Goal: Use online tool/utility

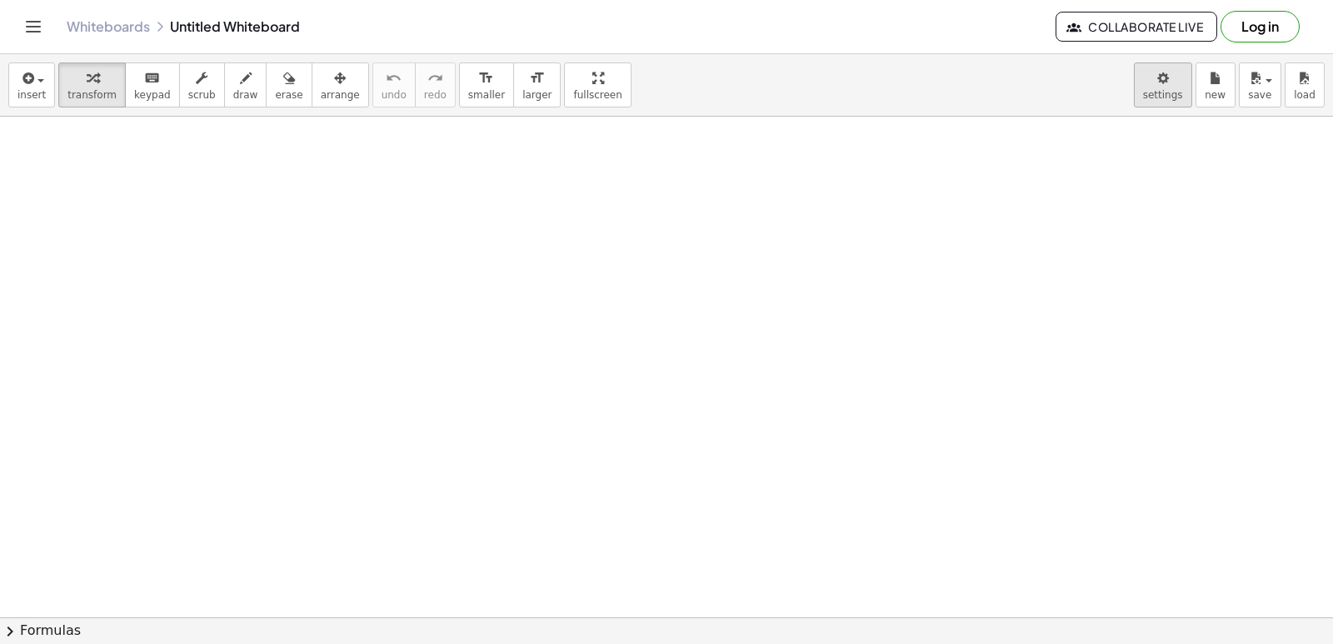
click at [664, 87] on body "Graspable Math Activities Get Started Activity Bank Assigned Work Classes White…" at bounding box center [666, 322] width 1333 height 644
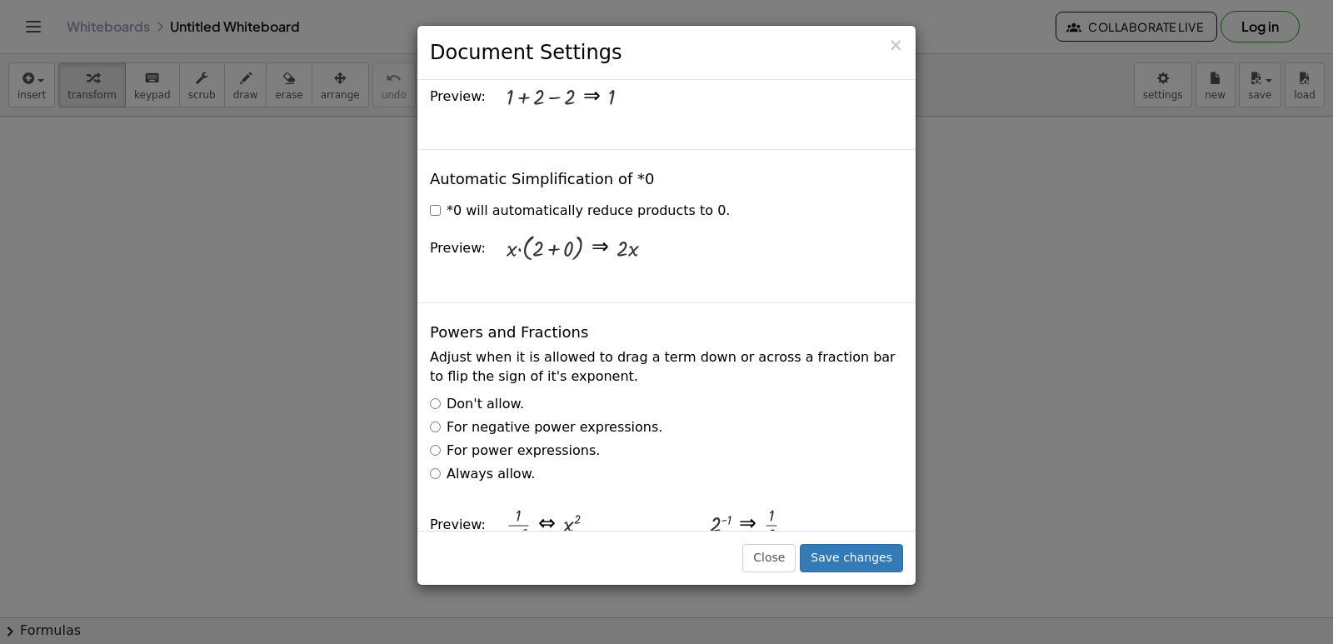
scroll to position [2832, 0]
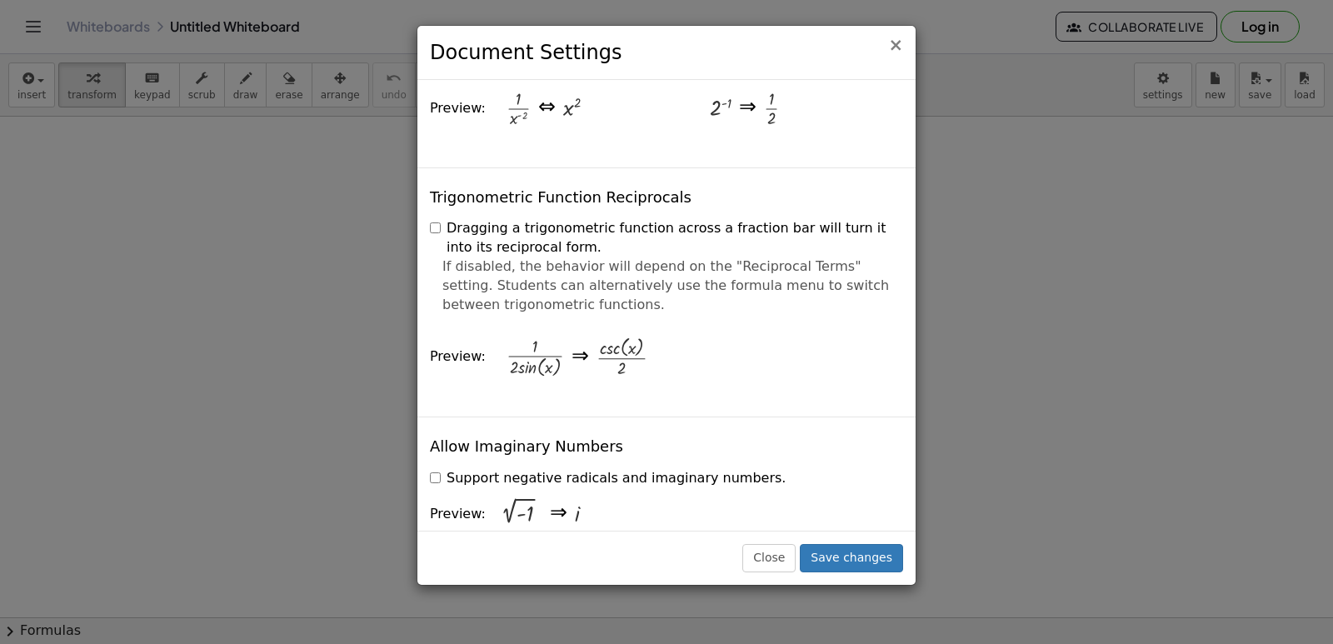
click at [664, 42] on span "×" at bounding box center [895, 45] width 15 height 20
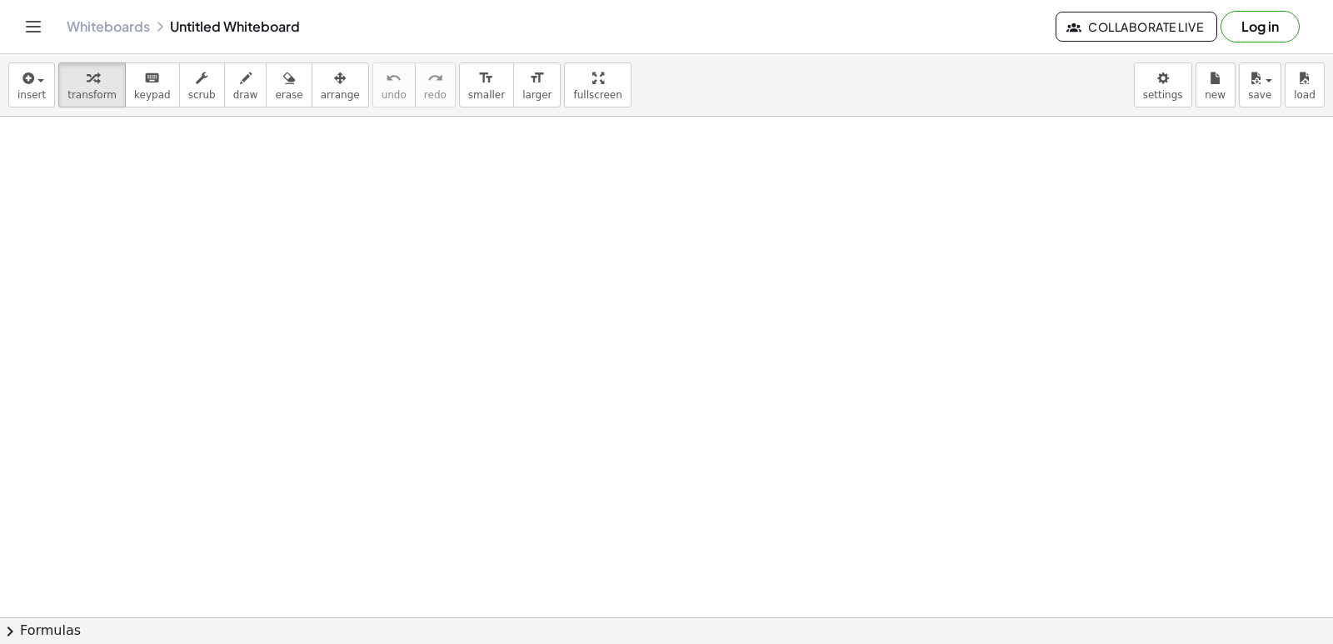
drag, startPoint x: 638, startPoint y: 433, endPoint x: 569, endPoint y: 416, distance: 71.1
click at [569, 416] on div at bounding box center [666, 626] width 1333 height 1018
click at [566, 418] on div at bounding box center [666, 626] width 1333 height 1018
click at [566, 426] on div at bounding box center [666, 626] width 1333 height 1018
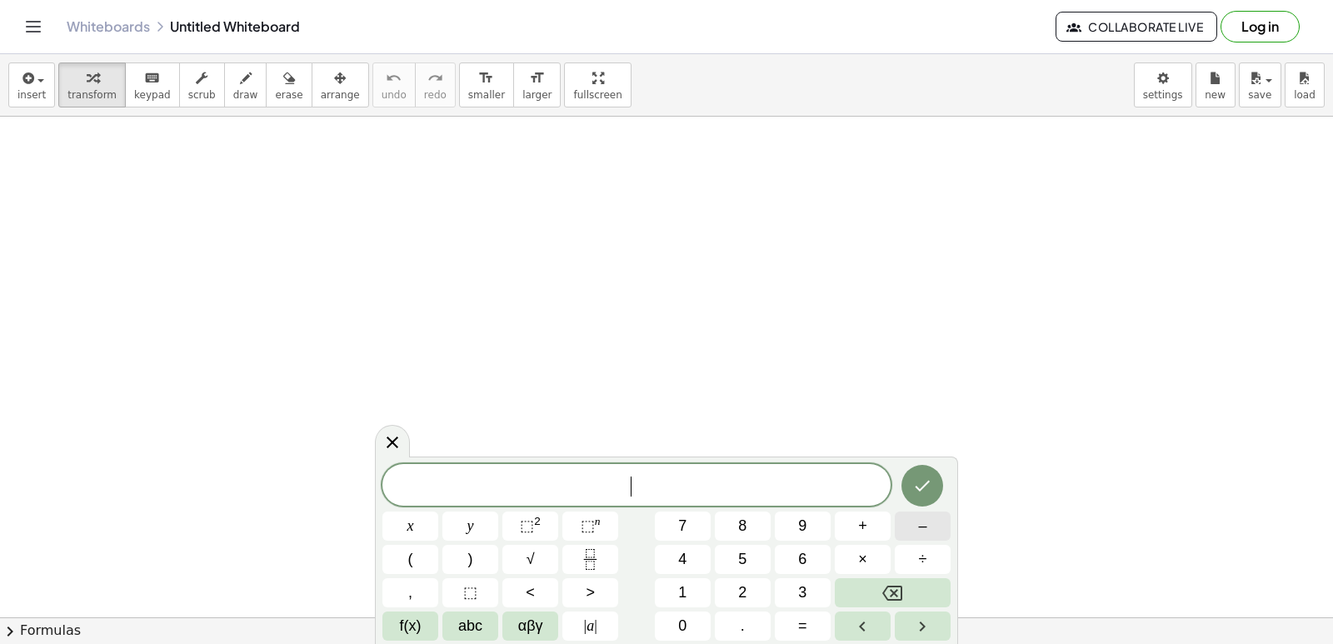
click at [664, 516] on span "–" at bounding box center [922, 526] width 8 height 22
click at [664, 595] on button "1" at bounding box center [683, 592] width 56 height 29
click at [664, 549] on span "6" at bounding box center [802, 559] width 8 height 22
click at [664, 489] on icon "Done" at bounding box center [922, 486] width 20 height 20
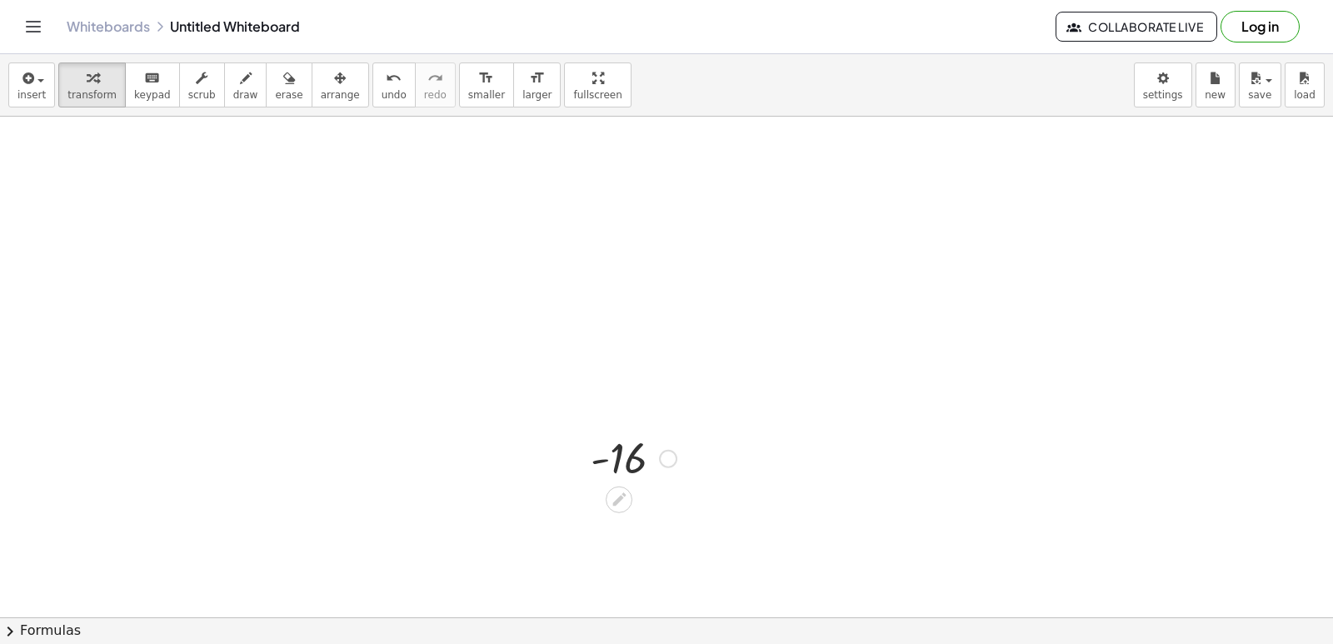
click at [635, 455] on div at bounding box center [633, 457] width 102 height 55
drag, startPoint x: 636, startPoint y: 455, endPoint x: 612, endPoint y: 461, distance: 25.1
click at [612, 461] on div at bounding box center [633, 457] width 102 height 55
click at [617, 497] on icon at bounding box center [619, 499] width 17 height 17
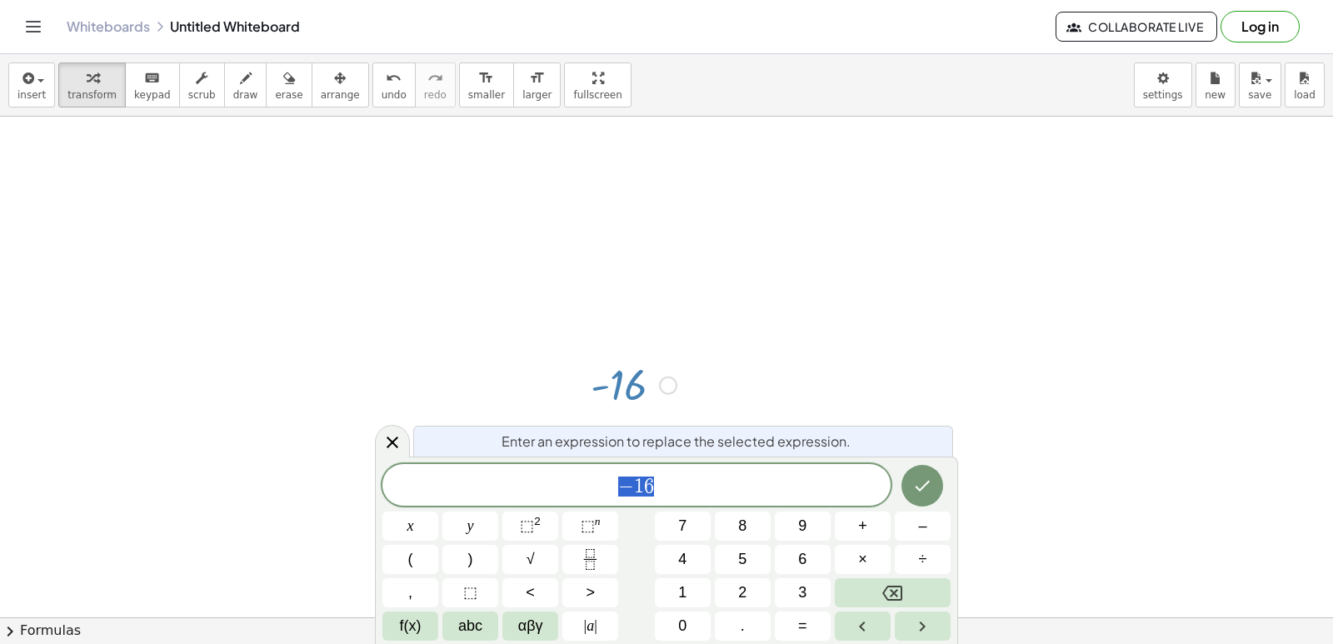
scroll to position [74, 0]
click at [664, 481] on button "Done" at bounding box center [922, 486] width 42 height 42
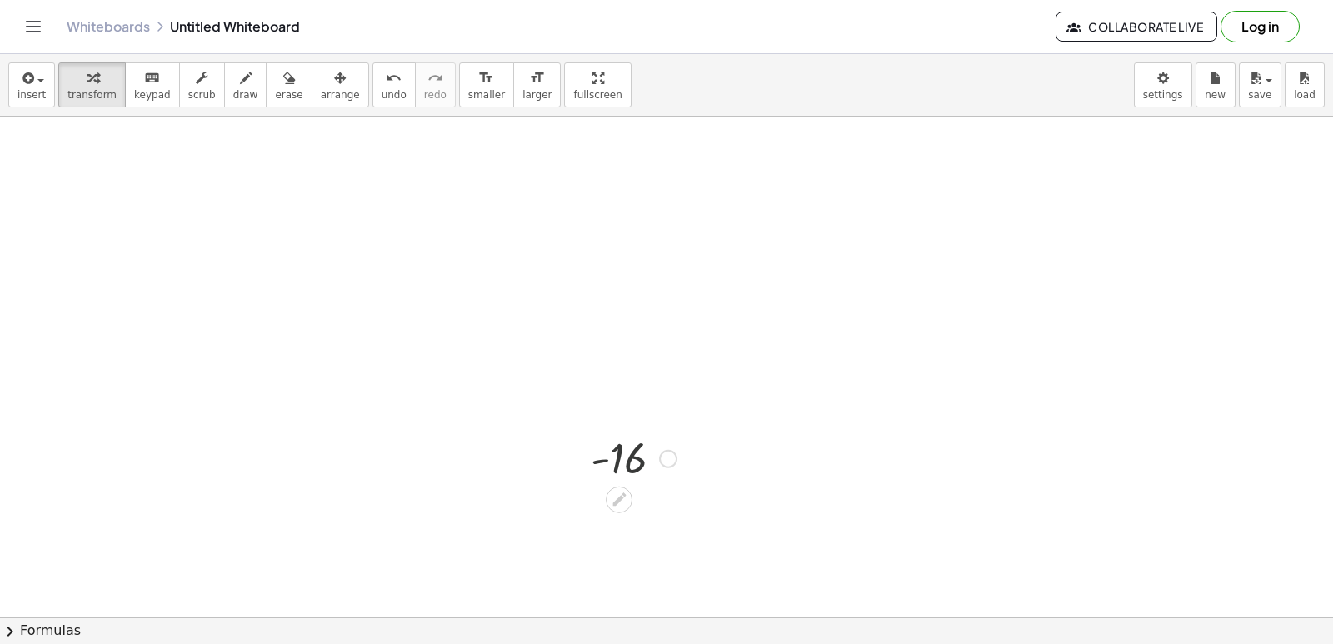
scroll to position [0, 0]
drag, startPoint x: 867, startPoint y: 479, endPoint x: 613, endPoint y: 390, distance: 269.2
drag, startPoint x: 613, startPoint y: 390, endPoint x: 642, endPoint y: 464, distance: 79.7
click at [642, 464] on div "- 16" at bounding box center [627, 457] width 123 height 63
click at [626, 454] on div at bounding box center [633, 457] width 102 height 55
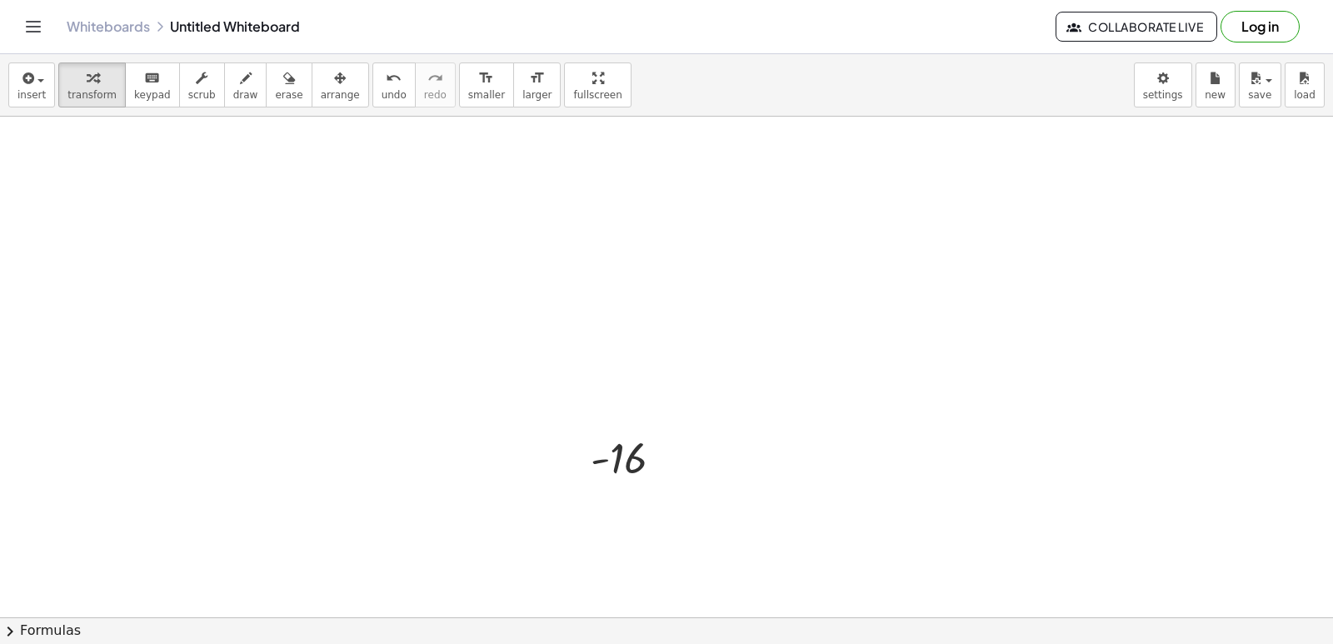
click at [664, 346] on div at bounding box center [666, 626] width 1333 height 1018
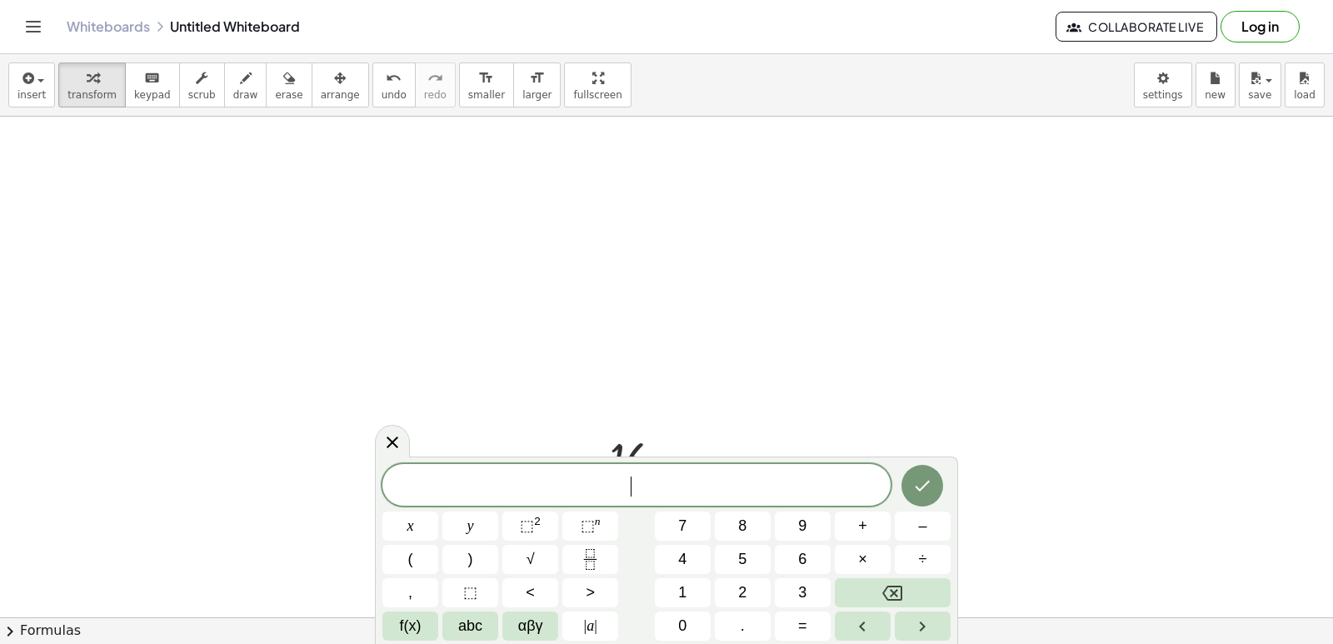
click at [664, 346] on div at bounding box center [666, 626] width 1333 height 1018
drag, startPoint x: 806, startPoint y: 346, endPoint x: 807, endPoint y: 331, distance: 15.1
click at [664, 332] on div at bounding box center [666, 626] width 1333 height 1018
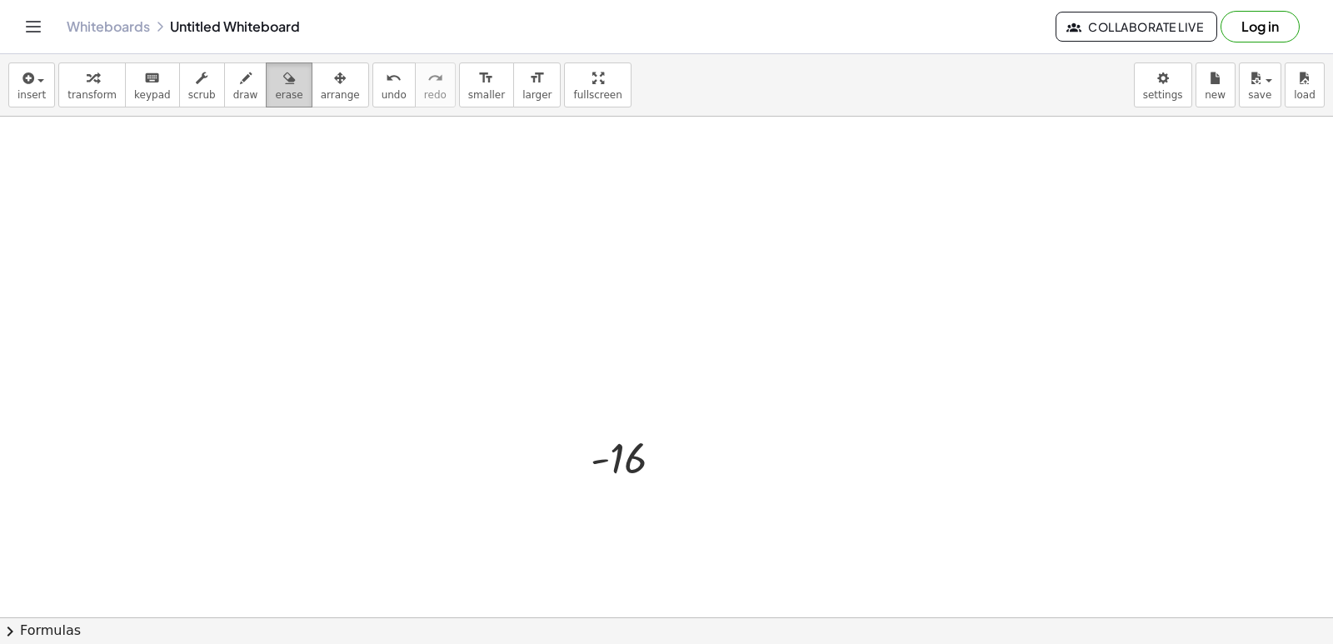
click at [275, 84] on div "button" at bounding box center [288, 77] width 27 height 20
click at [317, 105] on button "arrange" at bounding box center [340, 84] width 57 height 45
click at [334, 74] on icon "button" at bounding box center [340, 78] width 12 height 20
click at [468, 92] on span "smaller" at bounding box center [486, 95] width 37 height 12
drag, startPoint x: 483, startPoint y: 195, endPoint x: 347, endPoint y: 207, distance: 137.2
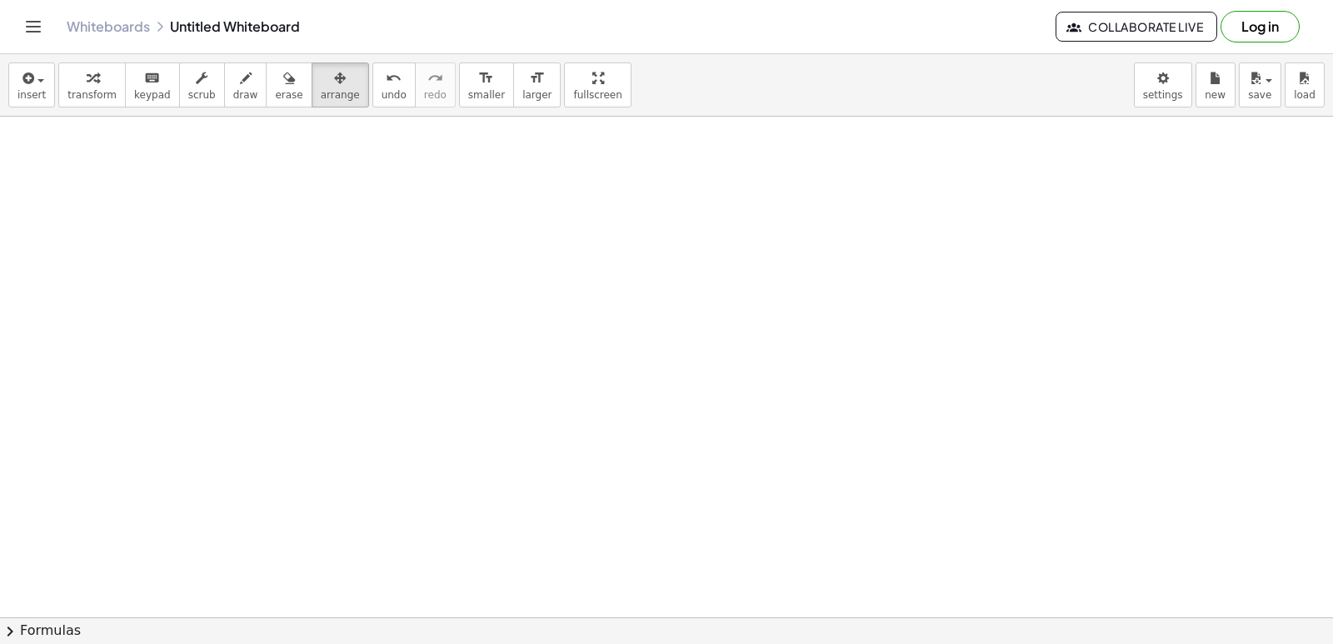
click at [357, 224] on div at bounding box center [666, 626] width 1333 height 1018
click at [86, 62] on button "transform" at bounding box center [91, 84] width 67 height 45
click at [664, 448] on div at bounding box center [666, 626] width 1333 height 1018
drag, startPoint x: 748, startPoint y: 448, endPoint x: 767, endPoint y: 416, distance: 37.0
click at [664, 446] on div at bounding box center [666, 626] width 1333 height 1018
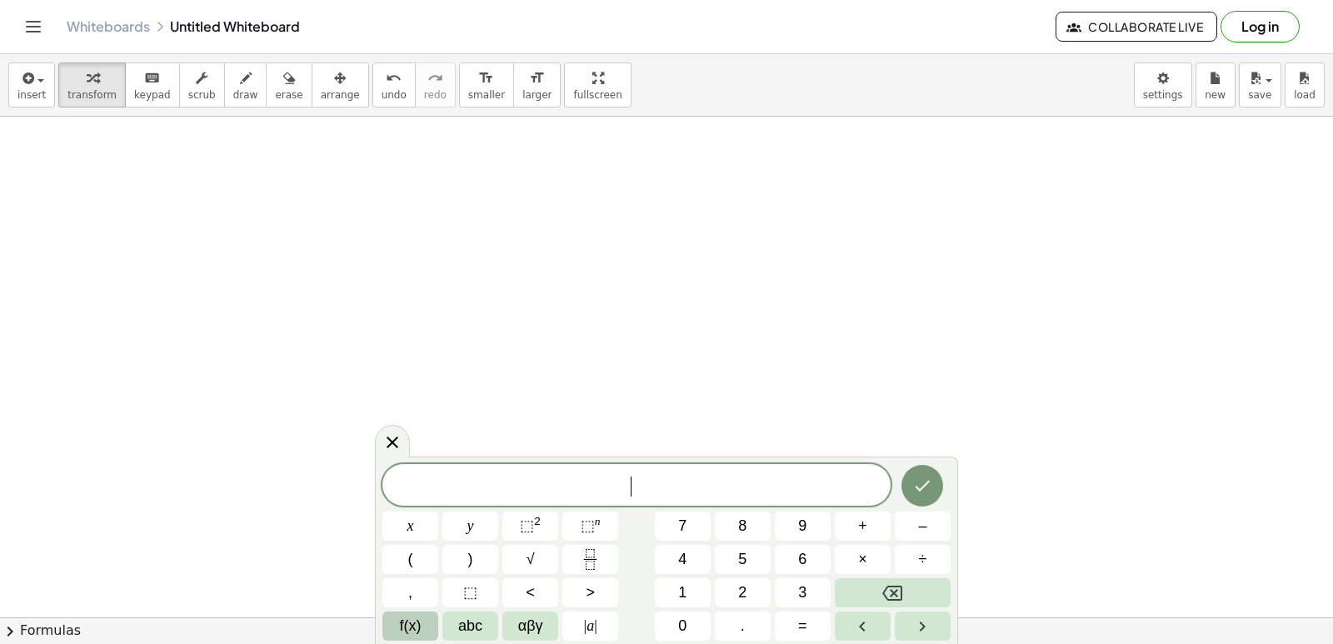
click at [411, 619] on span "f(x)" at bounding box center [411, 626] width 22 height 22
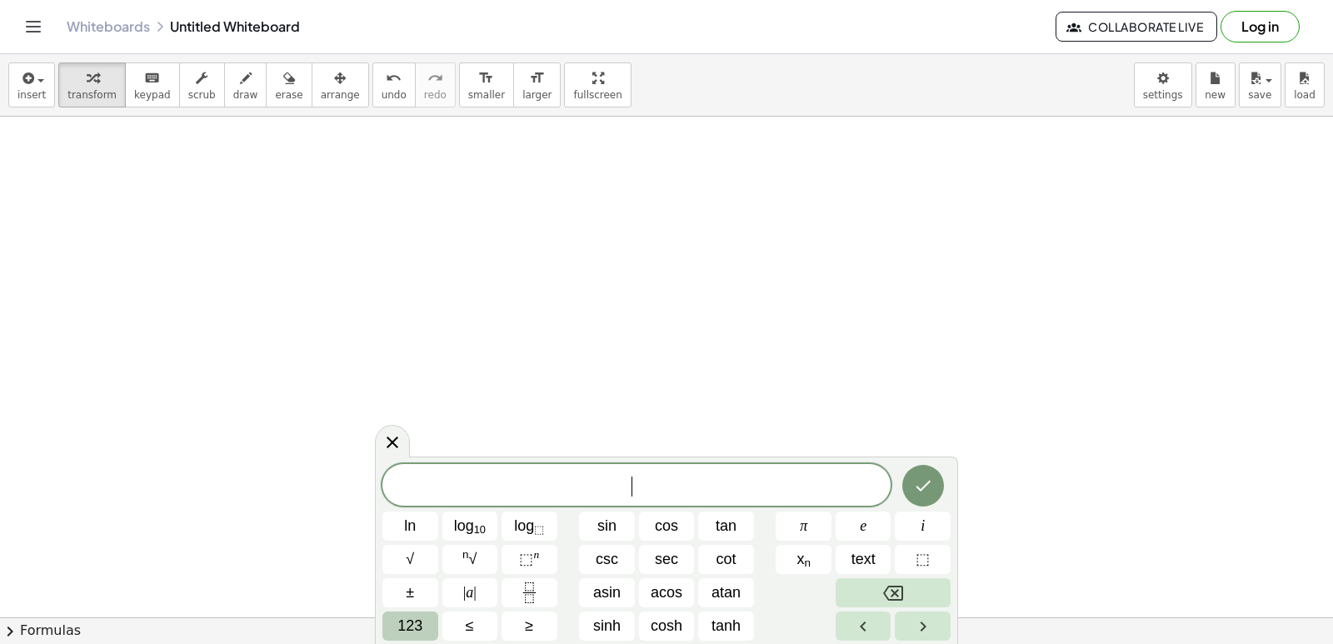
click at [433, 626] on button "123" at bounding box center [410, 625] width 56 height 29
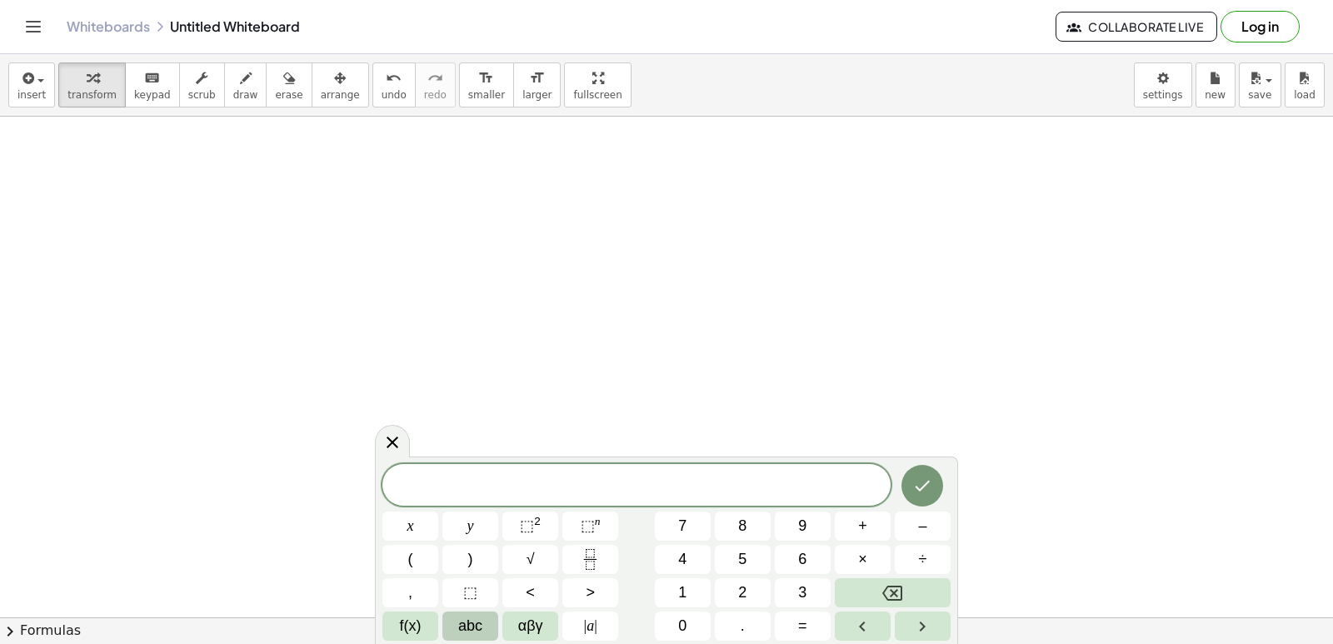
click at [472, 634] on span "abc" at bounding box center [470, 626] width 24 height 22
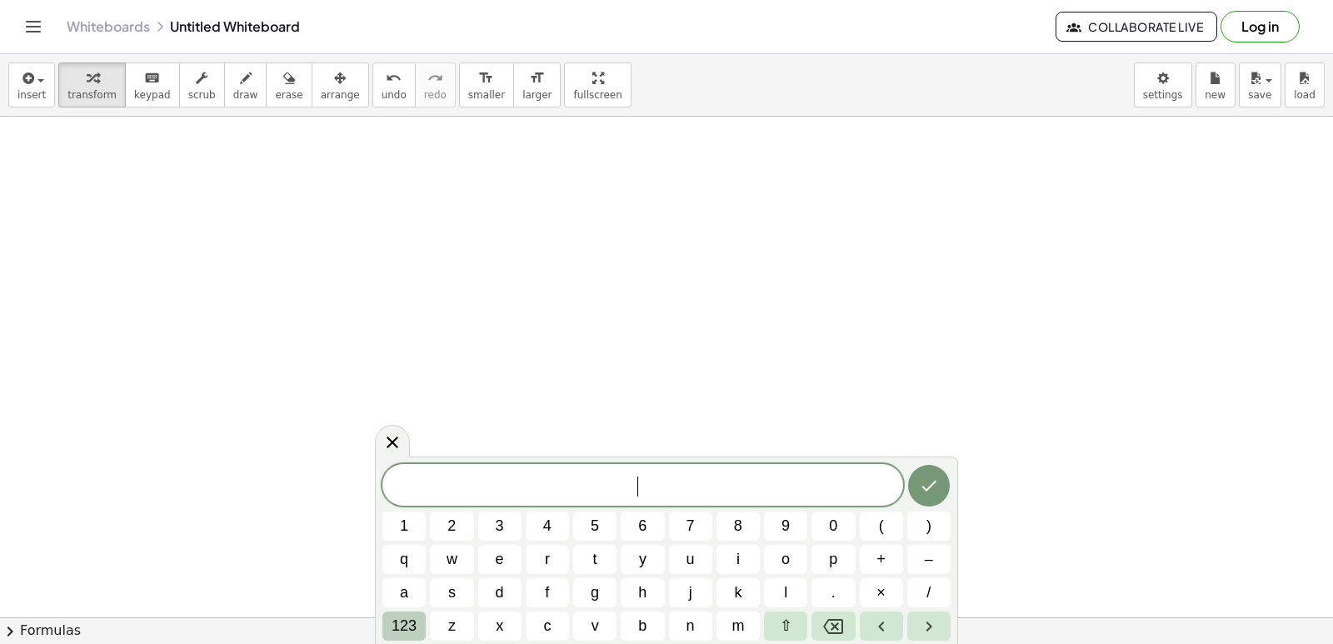
click at [406, 622] on span "123" at bounding box center [404, 626] width 25 height 22
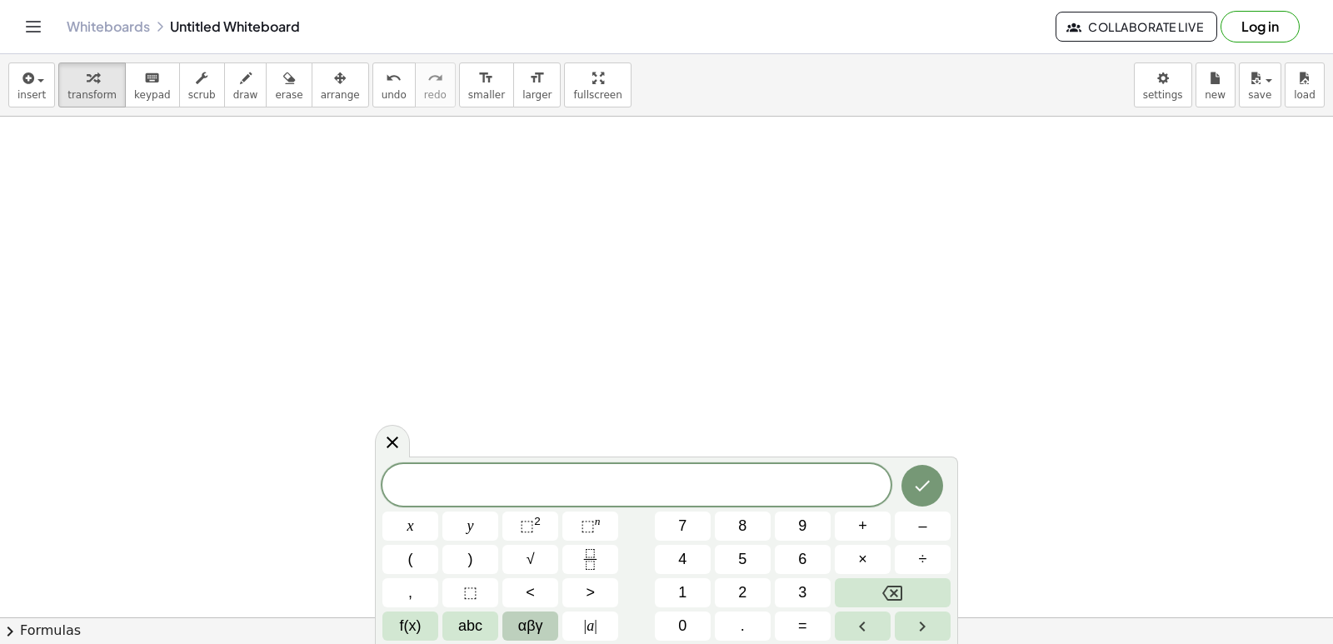
click at [521, 620] on span "αβγ" at bounding box center [530, 626] width 25 height 22
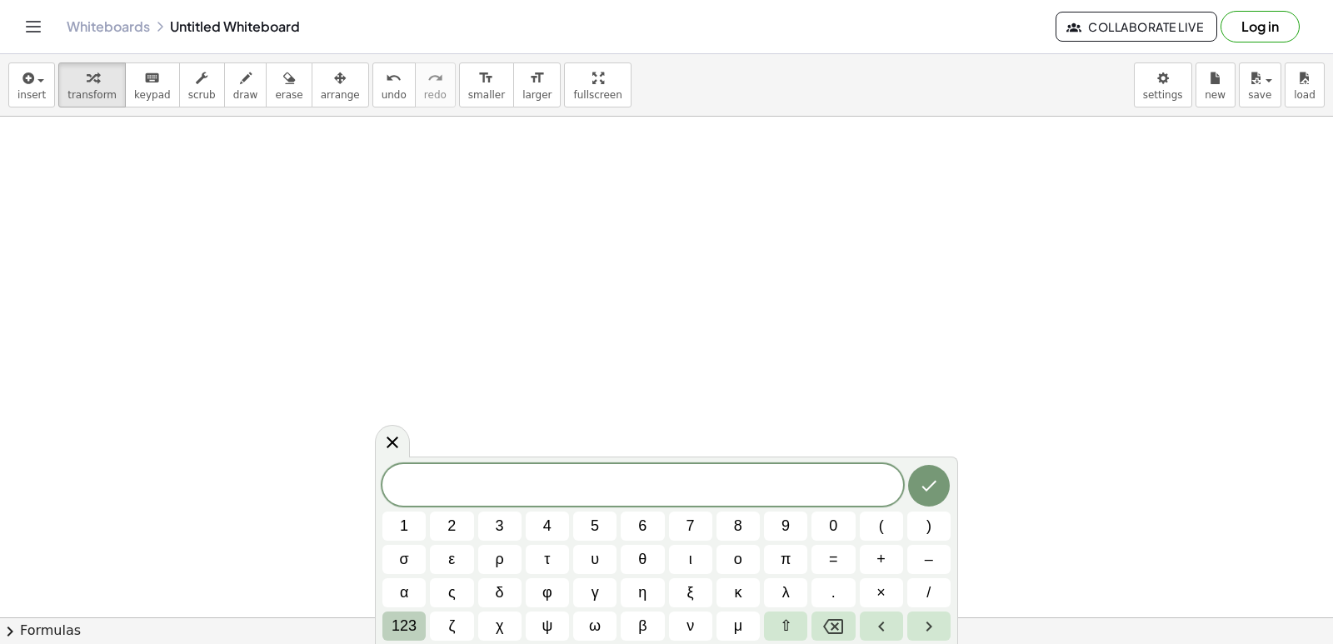
click at [413, 631] on span "123" at bounding box center [404, 626] width 25 height 22
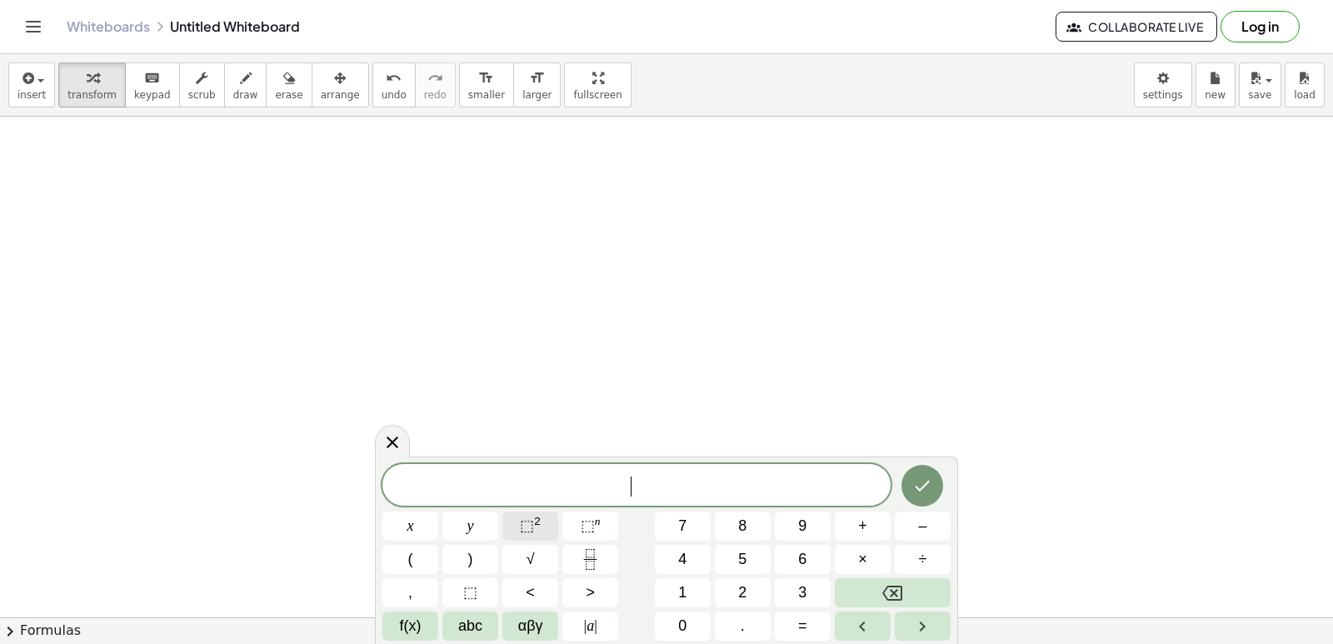
click at [536, 521] on sup "2" at bounding box center [537, 521] width 7 height 12
click at [664, 544] on div "2 x y ⬚ 2 ⬚ n 7 8 9 + – ( ) √ 4 5 6 × ÷ , ⬚ < > 1 2 3 f(x) abc αβγ | a | 0 . =" at bounding box center [666, 549] width 568 height 182
click at [664, 564] on button "4" at bounding box center [683, 559] width 56 height 29
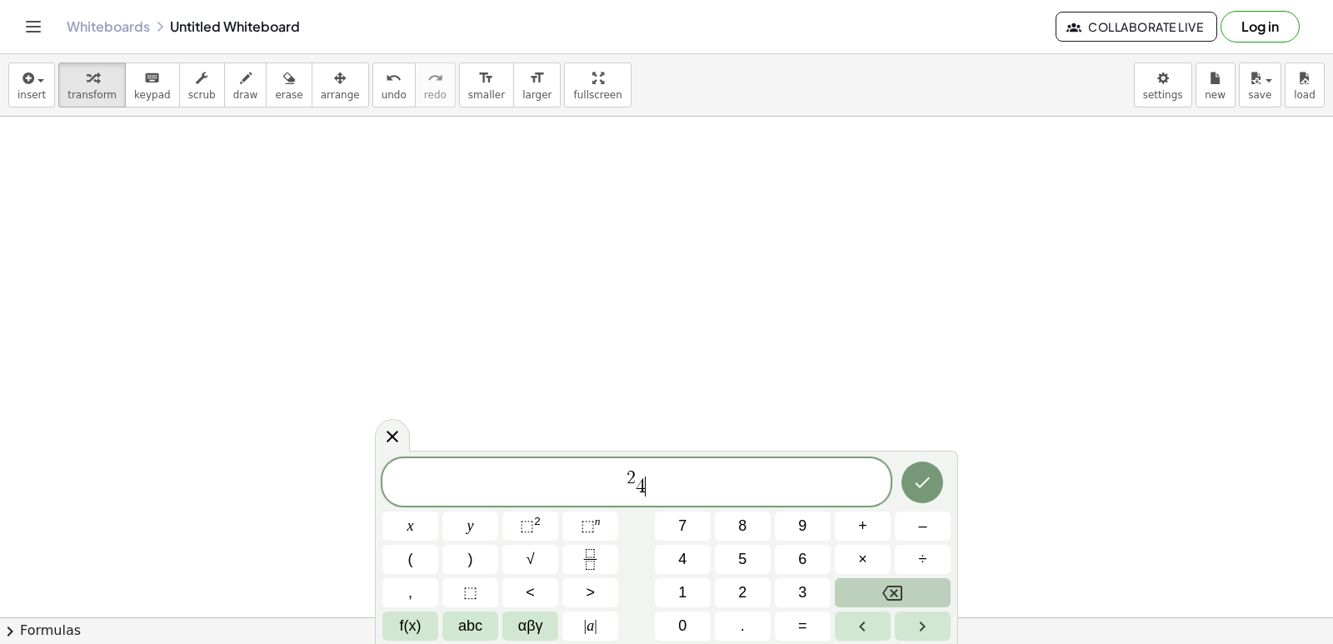
click at [664, 595] on button "Backspace" at bounding box center [893, 592] width 116 height 29
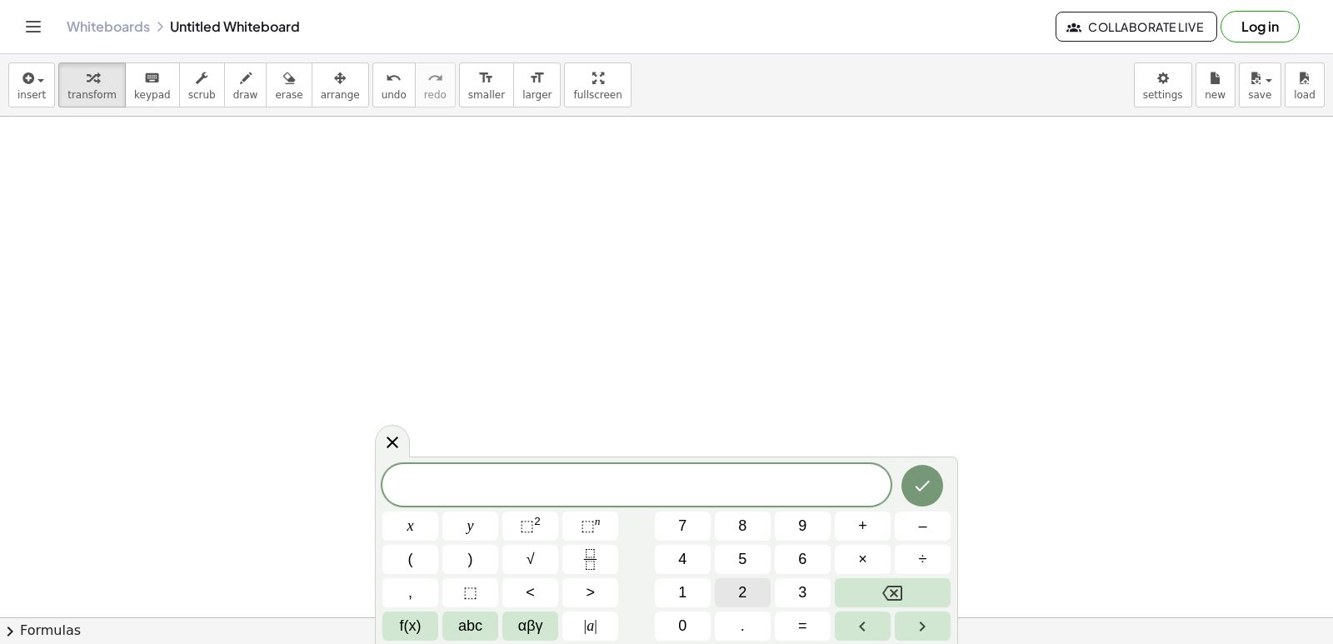
click at [664, 590] on button "2" at bounding box center [743, 592] width 56 height 29
click at [530, 513] on button "⬚ 2" at bounding box center [530, 525] width 56 height 29
click at [664, 618] on button "Right arrow" at bounding box center [923, 625] width 56 height 29
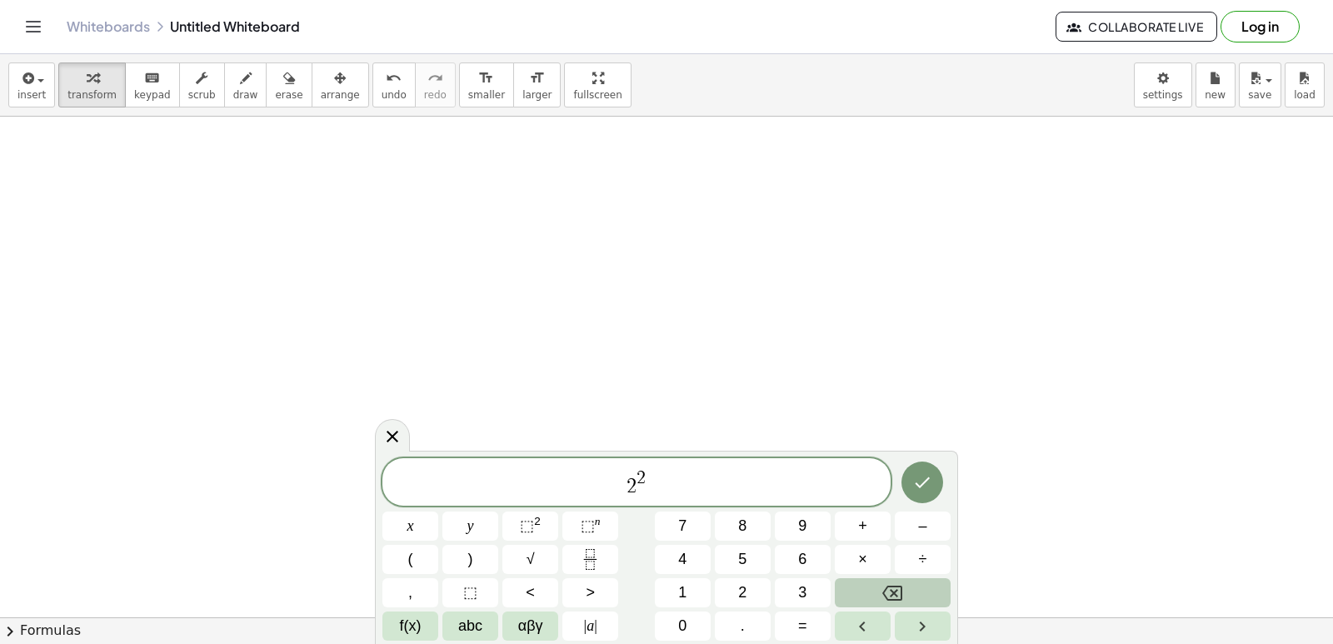
click at [664, 597] on icon "Backspace" at bounding box center [892, 593] width 20 height 20
click at [664, 590] on button "Backspace" at bounding box center [893, 592] width 116 height 29
